Goal: Information Seeking & Learning: Learn about a topic

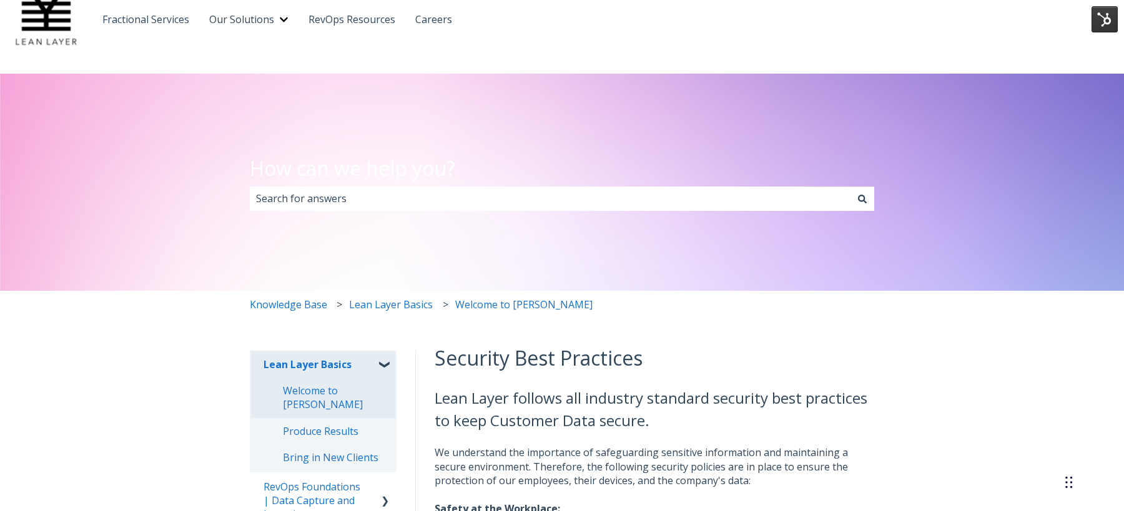
scroll to position [72, 0]
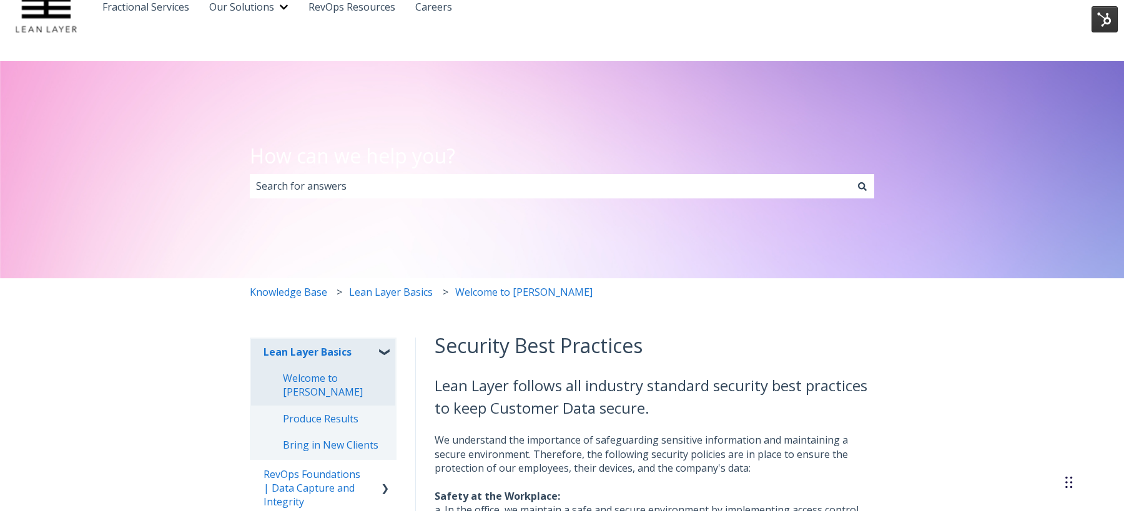
click at [555, 349] on h1 "Security Best Practices" at bounding box center [655, 346] width 440 height 30
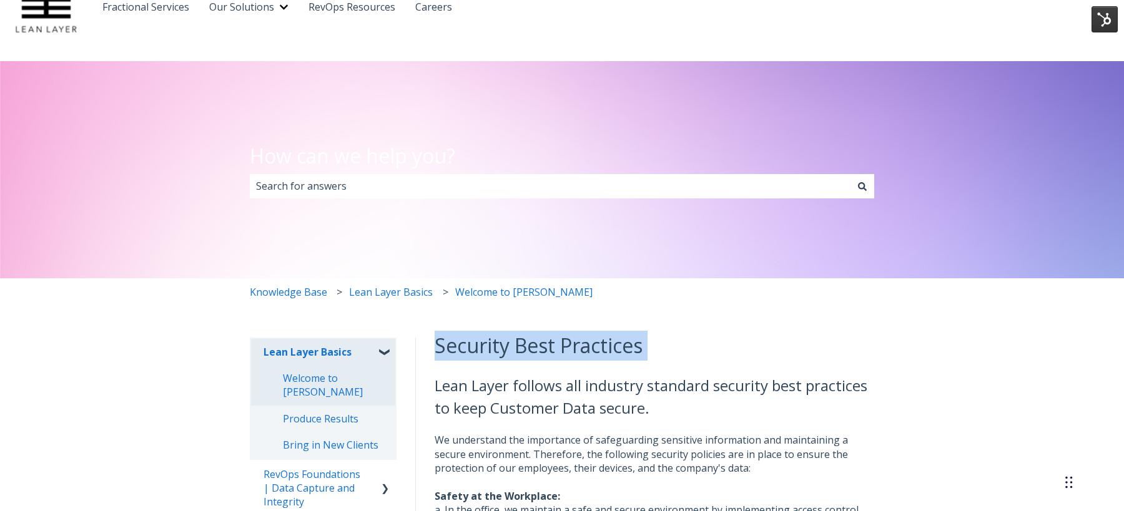
click at [555, 349] on h1 "Security Best Practices" at bounding box center [655, 346] width 440 height 30
copy div "Security Best Practices"
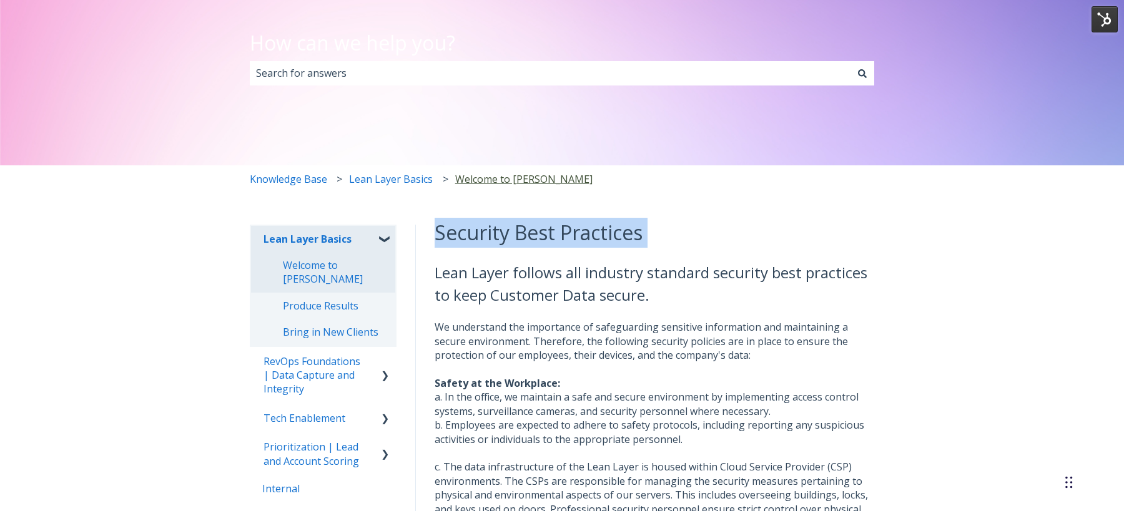
scroll to position [186, 0]
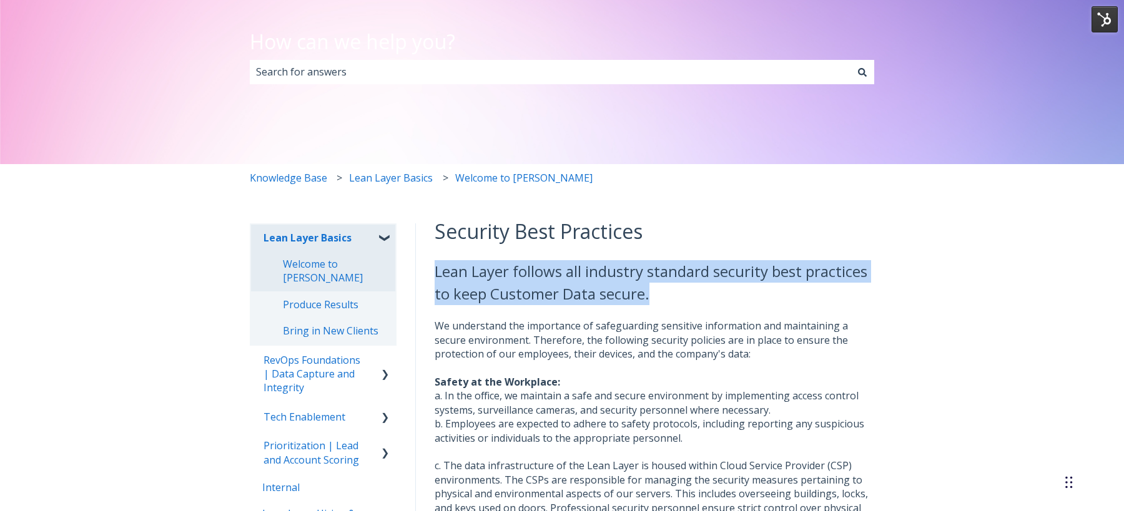
drag, startPoint x: 656, startPoint y: 291, endPoint x: 432, endPoint y: 280, distance: 223.8
copy h2 "Lean Layer follows all industry standard security best practices to keep Custom…"
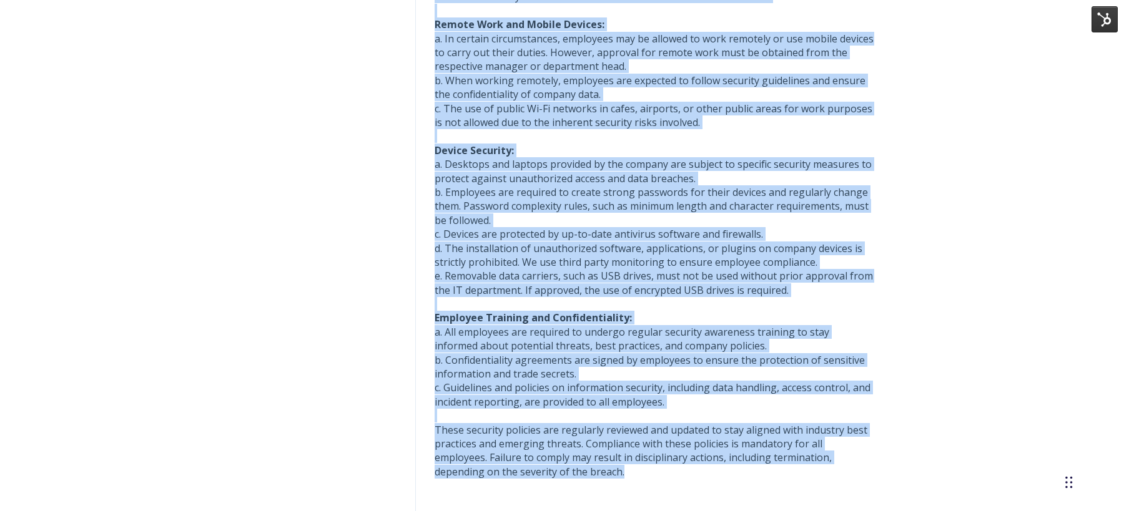
scroll to position [1020, 0]
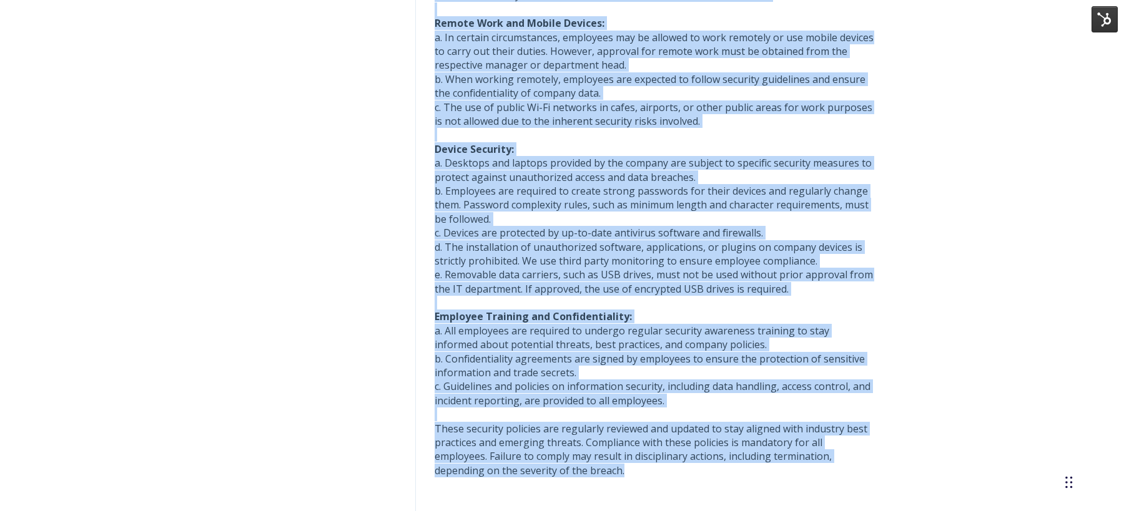
drag, startPoint x: 435, startPoint y: 225, endPoint x: 703, endPoint y: 481, distance: 371.0
copy div "We understand the importance of safeguarding sensitive information and maintain…"
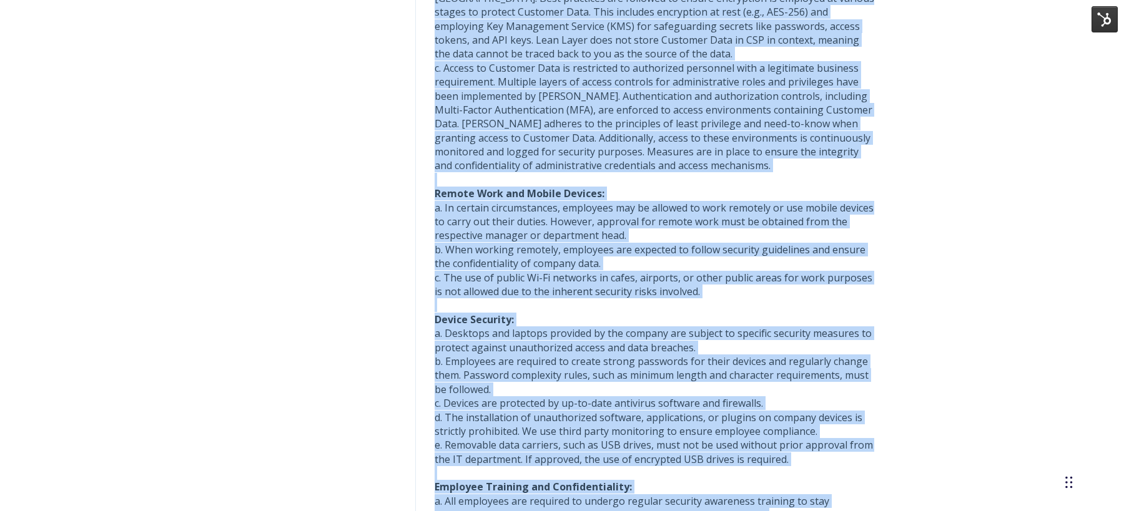
scroll to position [793, 0]
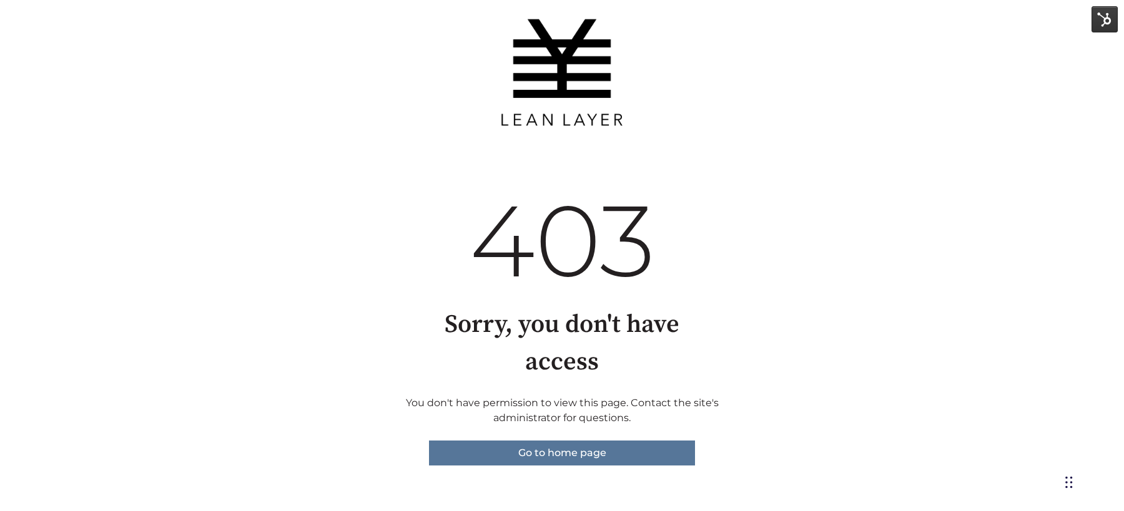
click at [621, 441] on link "Go to home page" at bounding box center [562, 453] width 266 height 25
